Goal: Task Accomplishment & Management: Use online tool/utility

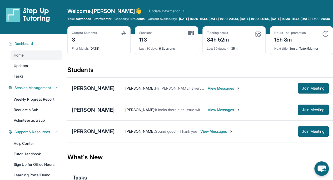
click at [88, 114] on div "[PERSON_NAME]" at bounding box center [93, 109] width 43 height 7
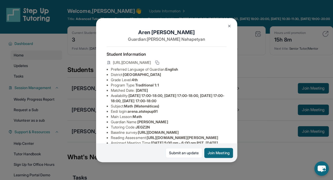
click at [313, 116] on div "Aren Avagyan Guardian: Anush Nahapetyan Student Information https://student-por…" at bounding box center [166, 90] width 333 height 180
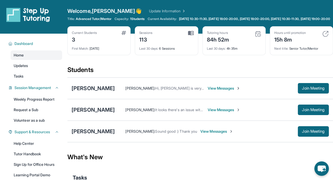
click at [308, 112] on span "Join Meeting" at bounding box center [313, 109] width 23 height 3
click at [305, 90] on span "Join Meeting" at bounding box center [313, 88] width 23 height 3
click at [34, 157] on link "Tutor Handbook" at bounding box center [37, 154] width 52 height 9
click at [28, 80] on link "Tasks" at bounding box center [37, 76] width 52 height 9
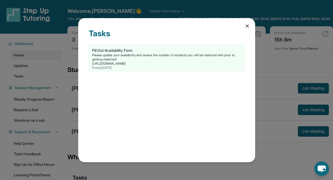
click at [247, 26] on icon at bounding box center [247, 26] width 3 height 3
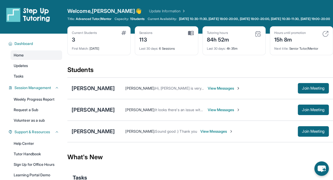
click at [45, 71] on link "Updates" at bounding box center [37, 65] width 52 height 9
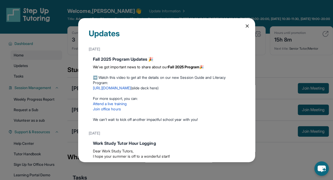
click at [131, 88] on link "https://youtu.be/1HzYHlAD1Mg" at bounding box center [112, 88] width 38 height 4
click at [245, 27] on icon at bounding box center [247, 25] width 5 height 5
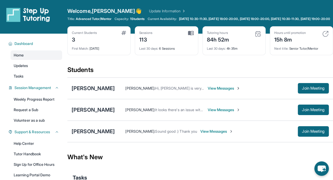
click at [83, 135] on div "[PERSON_NAME]" at bounding box center [93, 131] width 43 height 7
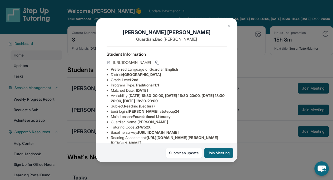
click at [218, 150] on button "Join Meeting" at bounding box center [218, 153] width 29 height 10
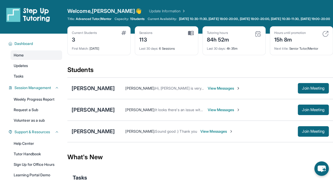
click at [38, 103] on link "Weekly Progress Report" at bounding box center [37, 99] width 52 height 9
click at [25, 104] on link "Weekly Progress Report" at bounding box center [37, 99] width 52 height 9
click at [317, 112] on span "Join Meeting" at bounding box center [313, 109] width 23 height 3
click at [88, 114] on div "[PERSON_NAME]" at bounding box center [93, 109] width 43 height 7
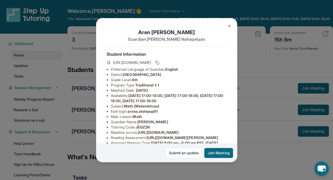
click at [229, 27] on img at bounding box center [229, 26] width 4 height 4
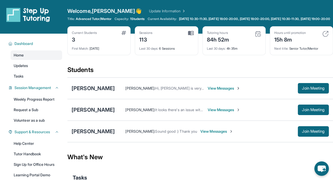
click at [309, 90] on span "Join Meeting" at bounding box center [313, 88] width 23 height 3
